Goal: Task Accomplishment & Management: Manage account settings

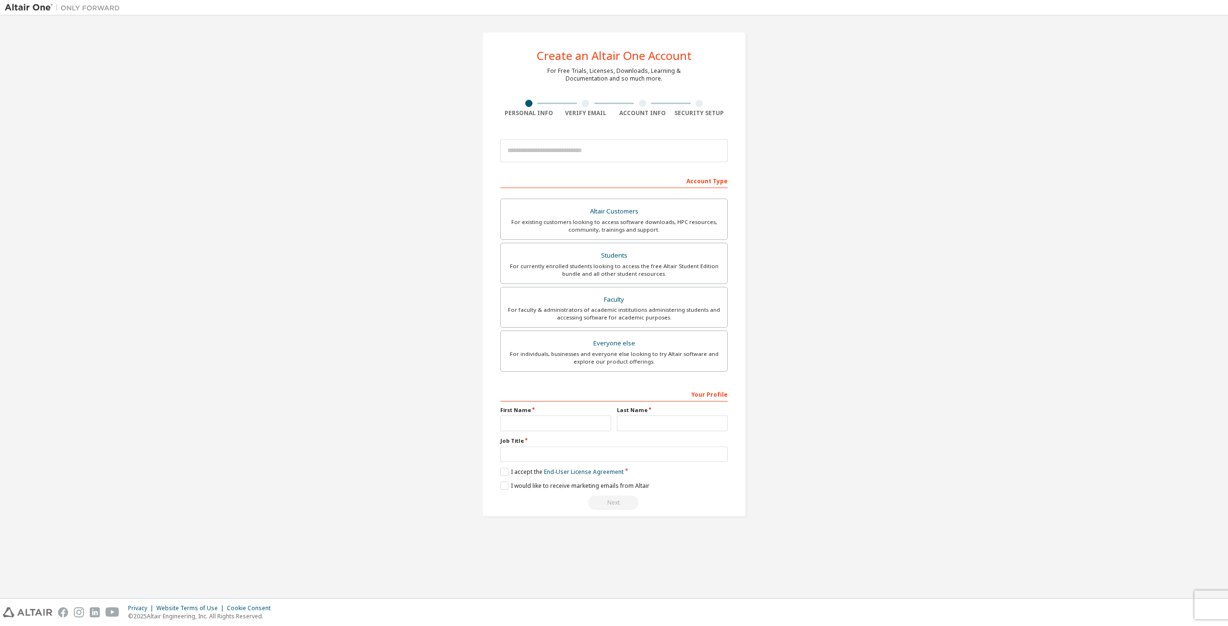
drag, startPoint x: 945, startPoint y: 51, endPoint x: 1131, endPoint y: 40, distance: 186.9
click at [969, 51] on div "Create an Altair One Account For Free Trials, Licenses, Downloads, Learning & D…" at bounding box center [614, 274] width 1218 height 508
click at [17, 5] on img at bounding box center [65, 8] width 120 height 10
click at [89, 8] on img at bounding box center [65, 8] width 120 height 10
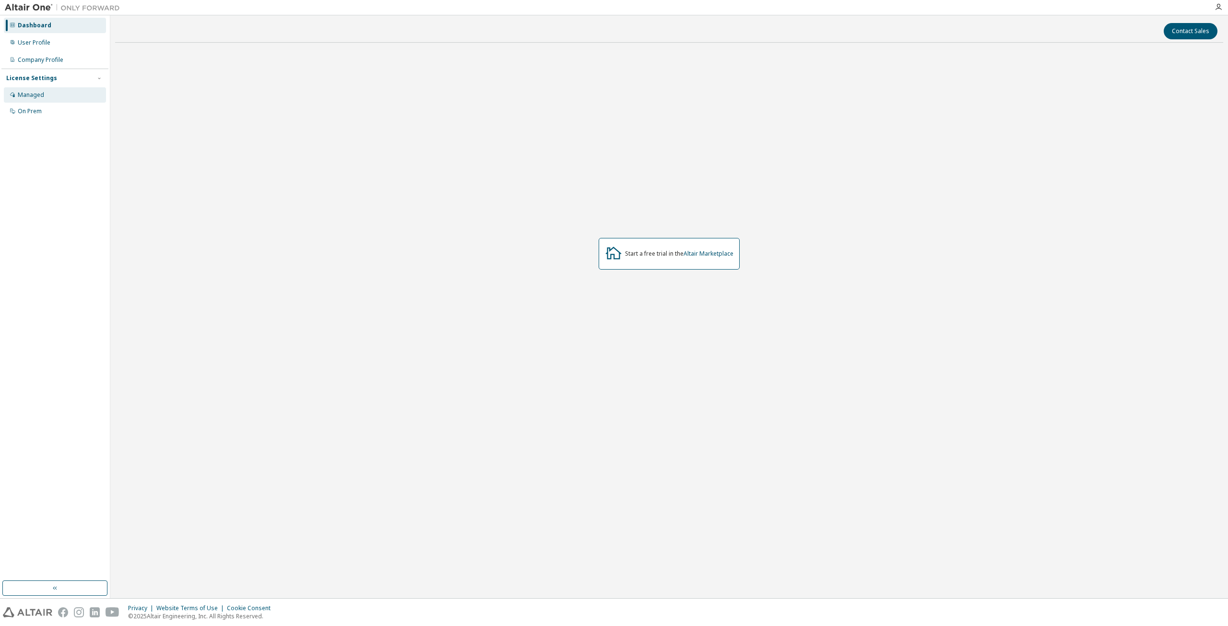
click at [40, 93] on div "Managed" at bounding box center [31, 95] width 26 height 8
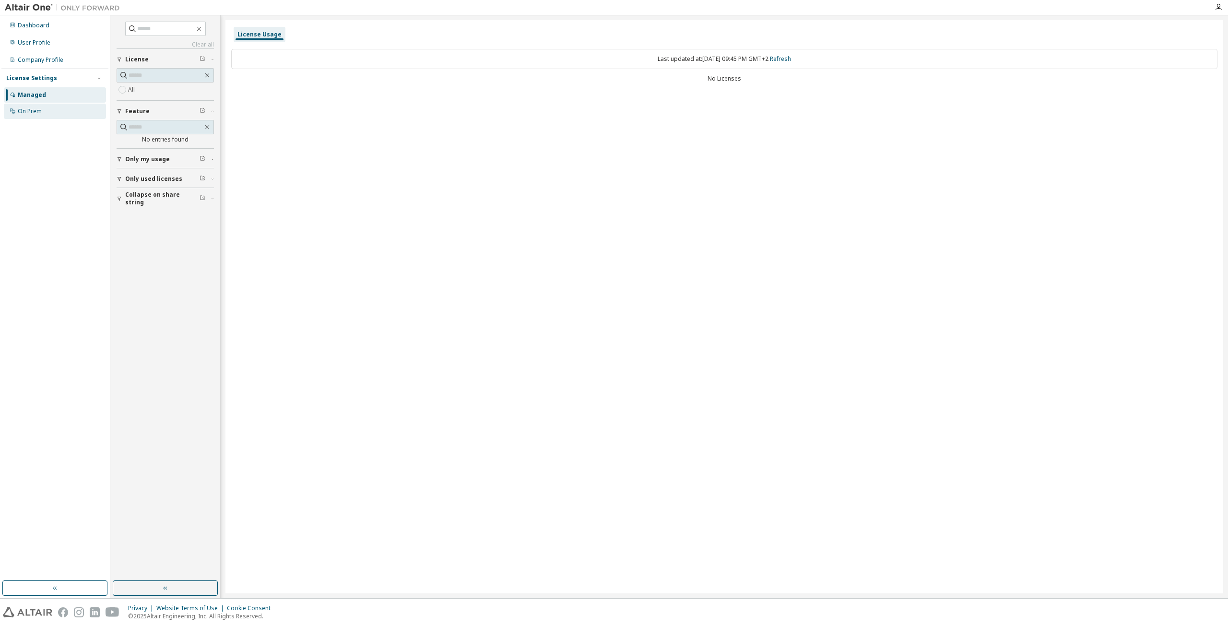
click at [45, 107] on div "On Prem" at bounding box center [55, 111] width 102 height 15
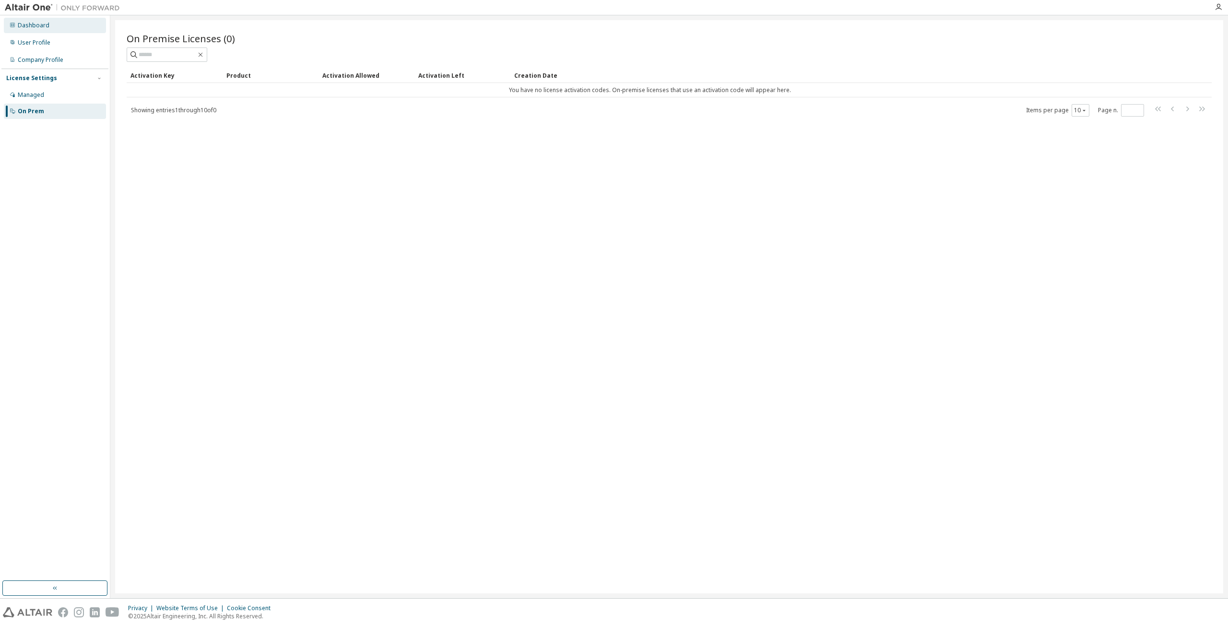
click at [39, 32] on div "Dashboard" at bounding box center [55, 25] width 102 height 15
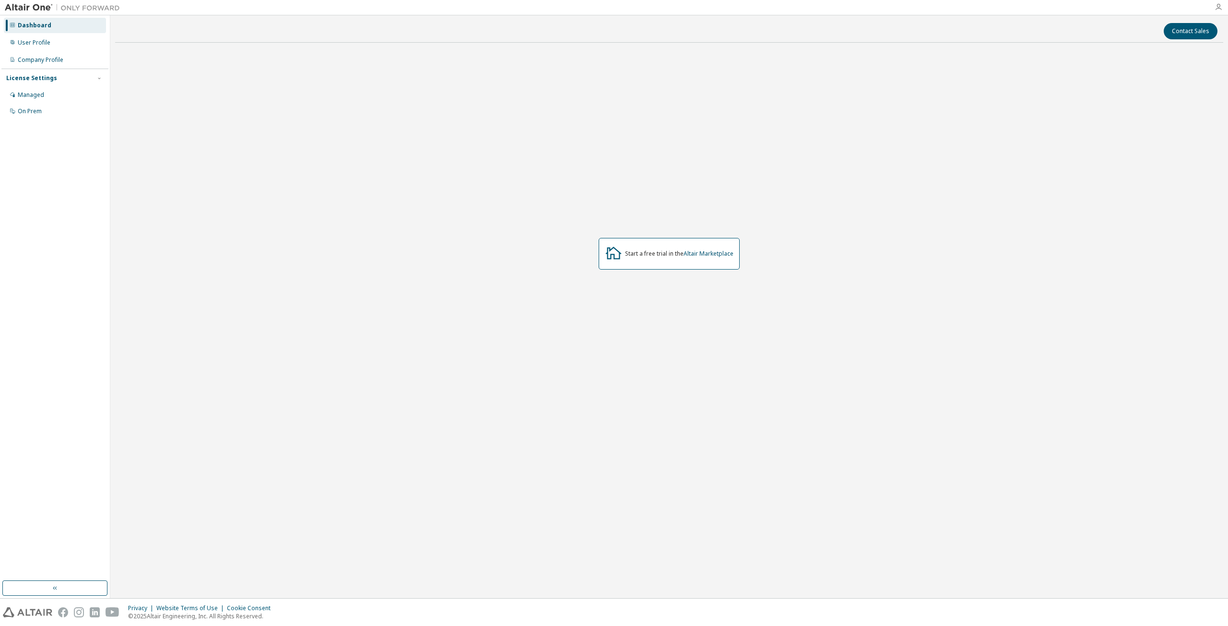
click at [1217, 9] on icon "button" at bounding box center [1219, 7] width 8 height 8
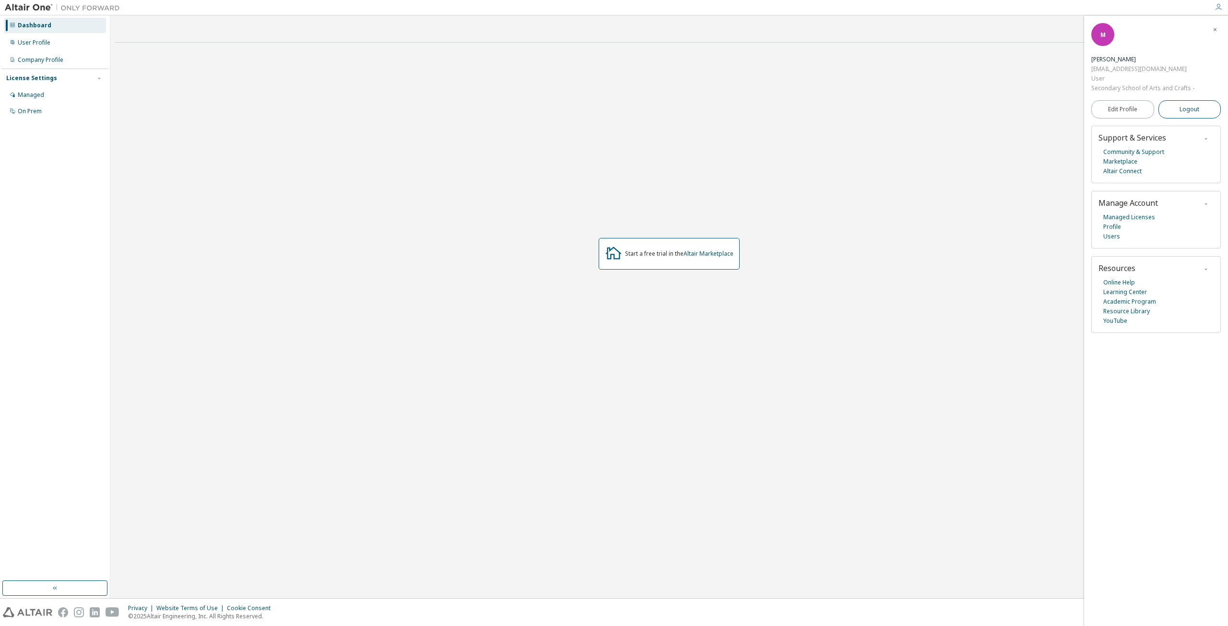
click at [1206, 110] on button "Logout" at bounding box center [1190, 109] width 63 height 18
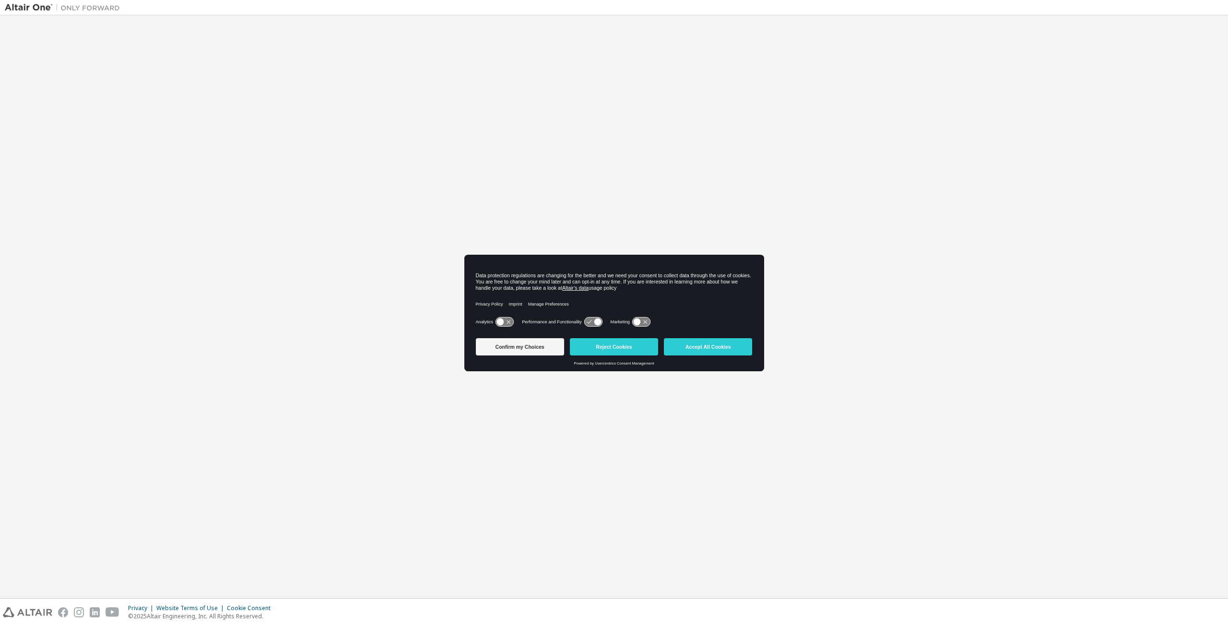
click at [698, 347] on button "Accept All Cookies" at bounding box center [708, 346] width 88 height 17
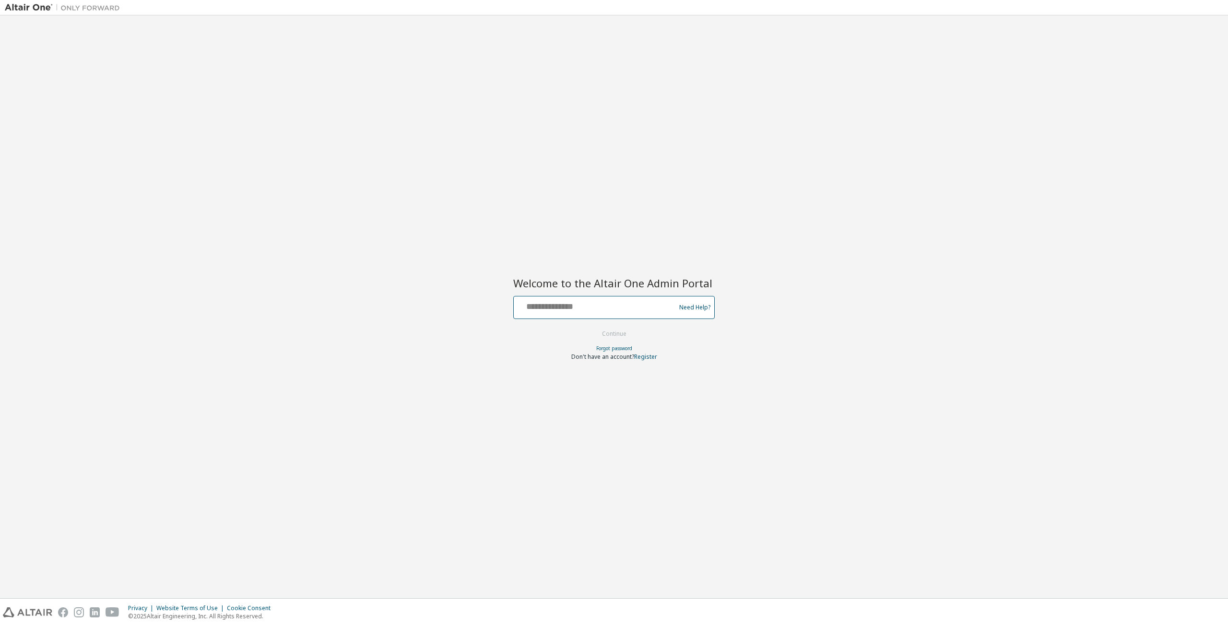
click at [586, 305] on input "text" at bounding box center [596, 305] width 157 height 14
type input "**********"
click at [613, 336] on button "Continue" at bounding box center [614, 334] width 45 height 14
click at [604, 350] on input "text" at bounding box center [614, 346] width 110 height 12
type input "**********"
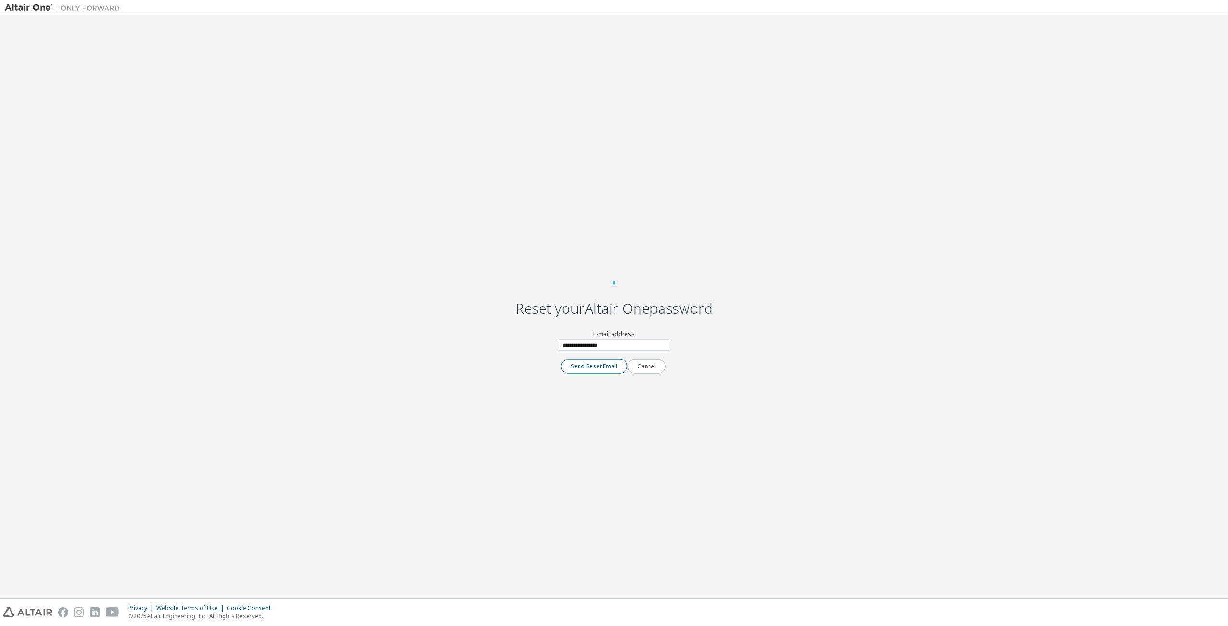
click at [597, 374] on button "Send Reset Email" at bounding box center [594, 366] width 67 height 14
